Goal: Information Seeking & Learning: Learn about a topic

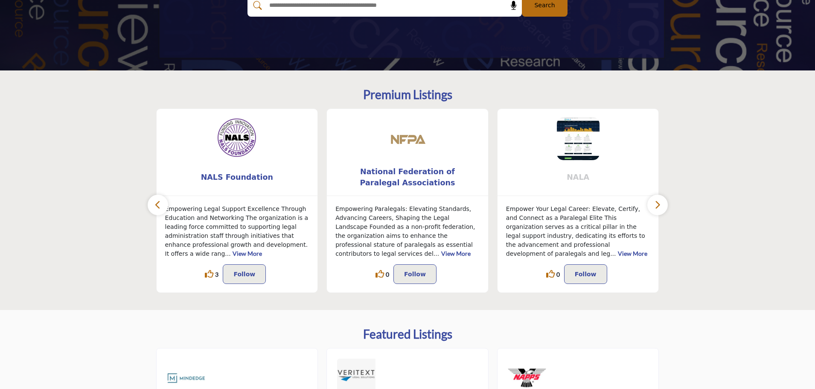
scroll to position [213, 0]
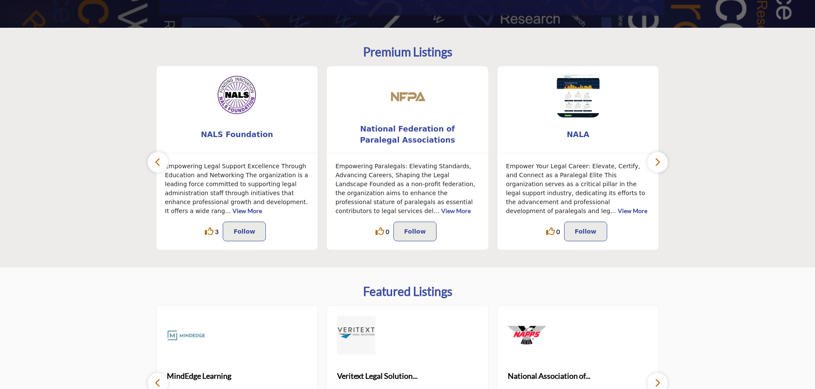
click at [660, 161] on icon "button" at bounding box center [657, 162] width 7 height 11
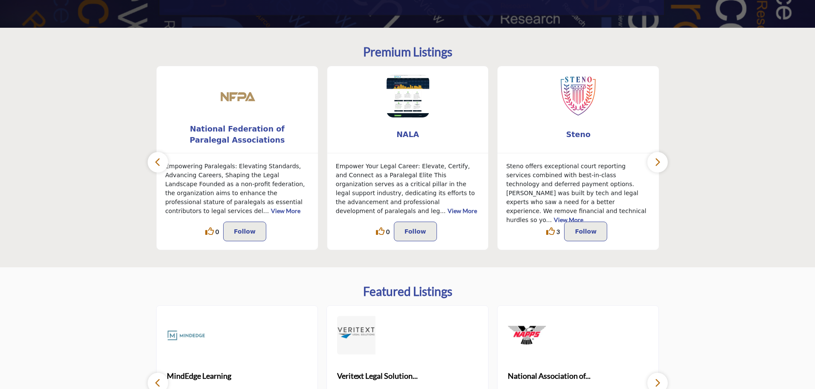
click at [660, 161] on icon "button" at bounding box center [657, 162] width 7 height 11
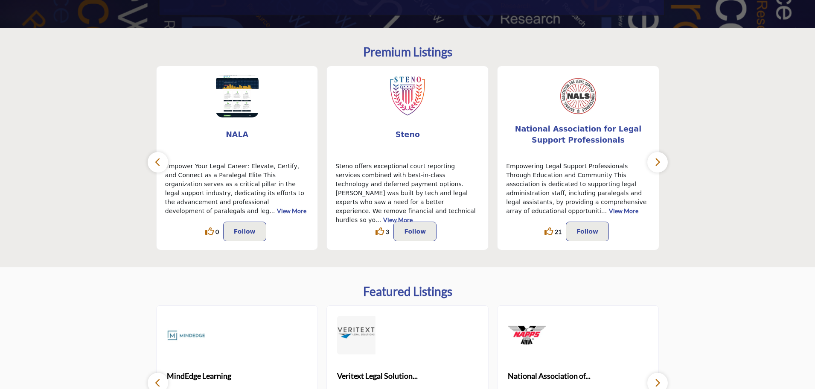
click at [550, 230] on icon at bounding box center [548, 231] width 9 height 9
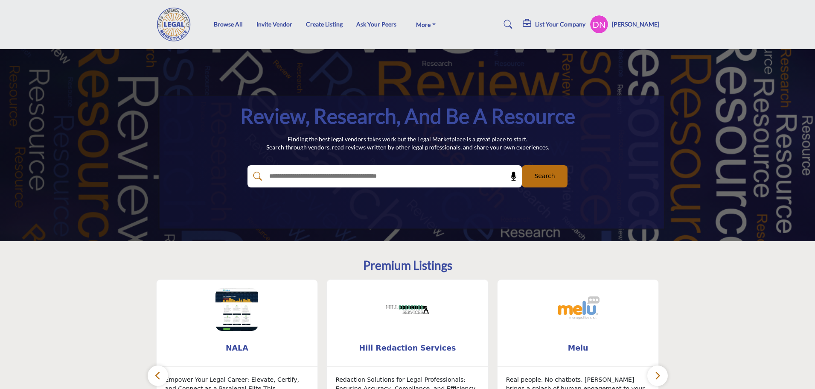
click at [290, 176] on input "text" at bounding box center [365, 176] width 203 height 13
type input "**********"
click at [549, 175] on span "Search" at bounding box center [544, 175] width 20 height 9
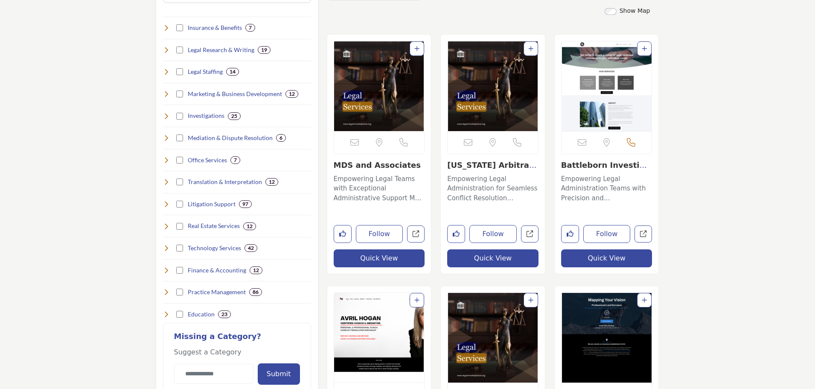
scroll to position [256, 0]
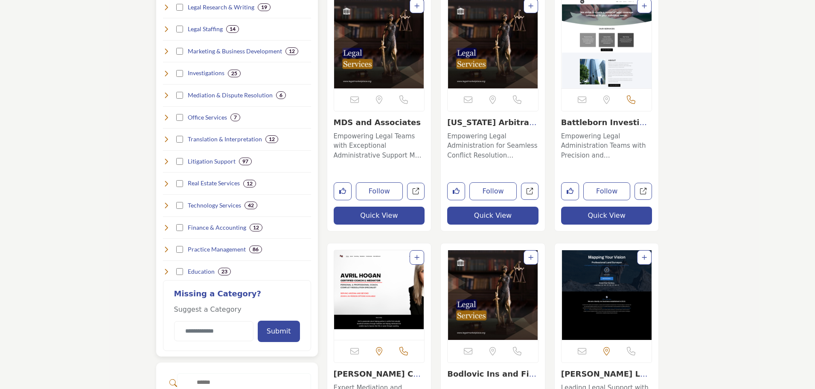
click at [166, 227] on icon at bounding box center [166, 227] width 7 height 7
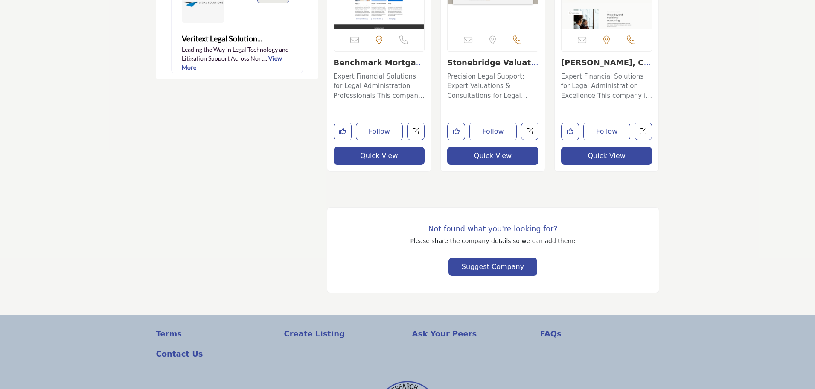
scroll to position [1152, 0]
